Goal: Navigation & Orientation: Understand site structure

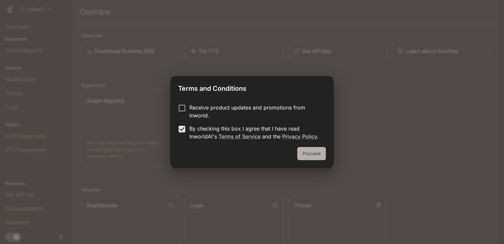
click at [314, 153] on button "Proceed" at bounding box center [311, 153] width 29 height 13
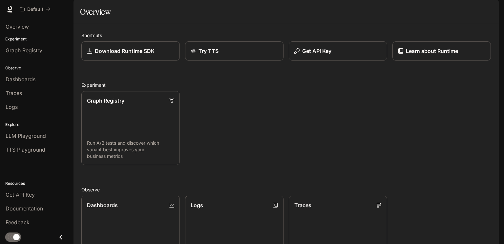
click at [232, 129] on div "Graph Registry Run A/B tests and discover which variant best improves your busi…" at bounding box center [283, 125] width 415 height 79
click at [257, 140] on div "Graph Registry Run A/B tests and discover which variant best improves your busi…" at bounding box center [283, 125] width 415 height 79
click at [287, 126] on div "Graph Registry Run A/B tests and discover which variant best improves your busi…" at bounding box center [283, 125] width 415 height 79
